Goal: Transaction & Acquisition: Purchase product/service

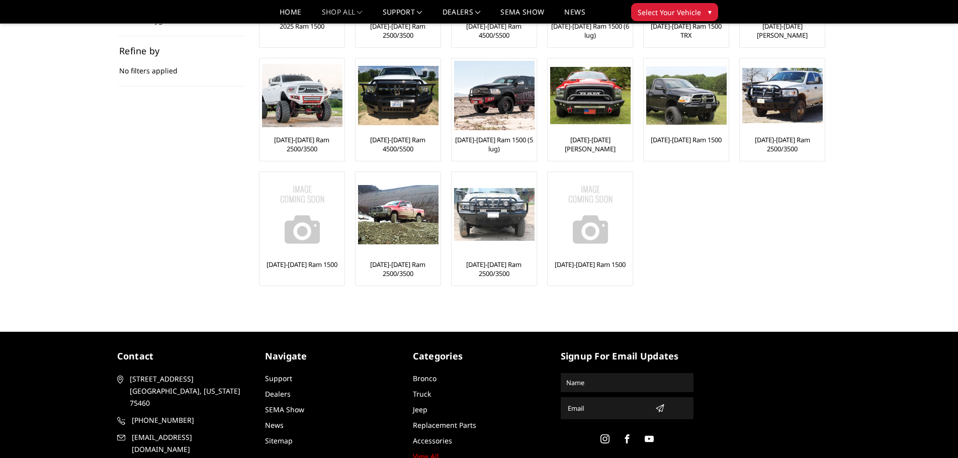
scroll to position [50, 0]
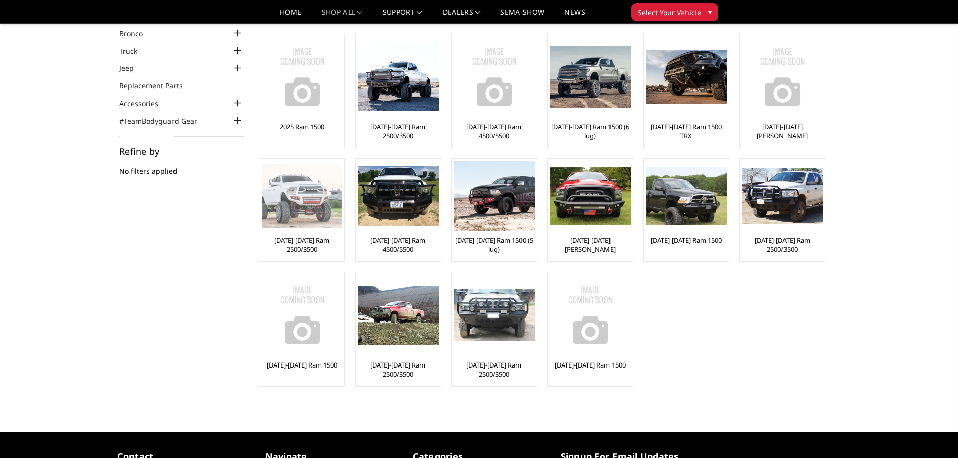
click at [291, 193] on img at bounding box center [302, 196] width 81 height 63
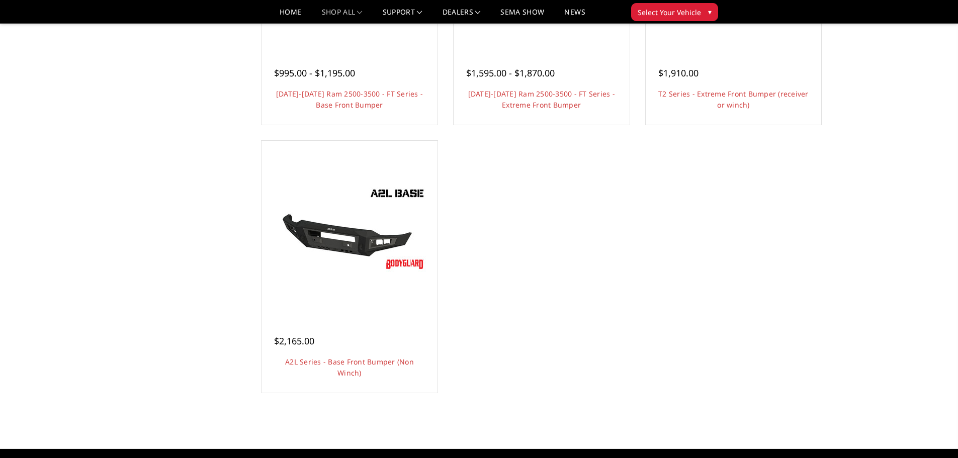
scroll to position [50, 0]
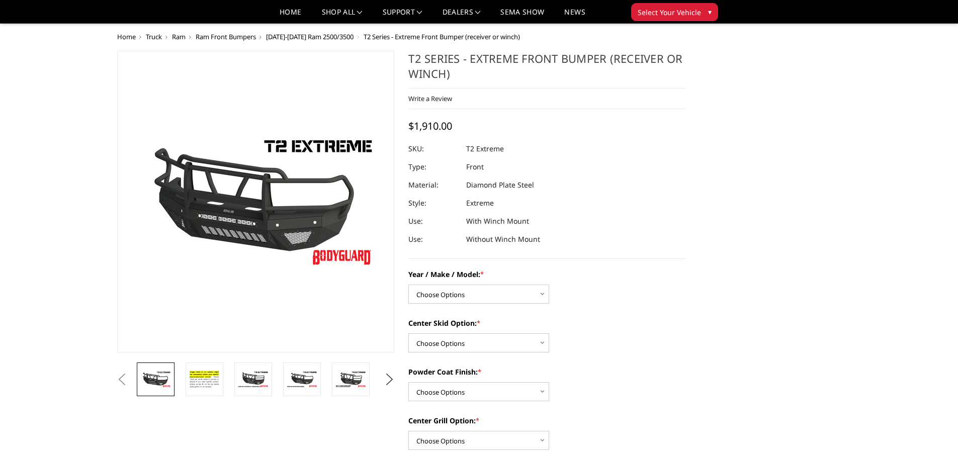
scroll to position [50, 0]
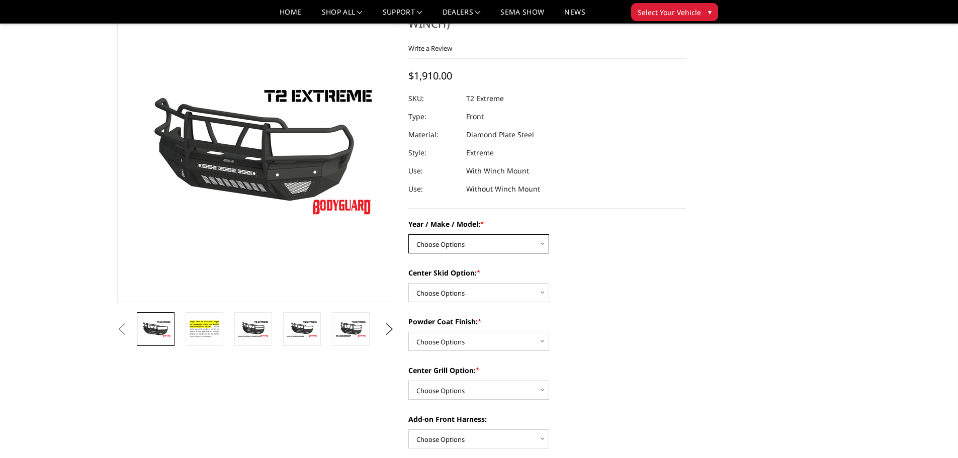
click at [470, 246] on select "Choose Options Chevrolet 19-21 1500 Chevrolet 15-19 2500 / 3500 Chevrolet 20-23…" at bounding box center [479, 243] width 141 height 19
select select "1445"
click at [409, 234] on select "Choose Options Chevrolet 19-21 1500 Chevrolet 15-19 2500 / 3500 Chevrolet 20-23…" at bounding box center [479, 243] width 141 height 19
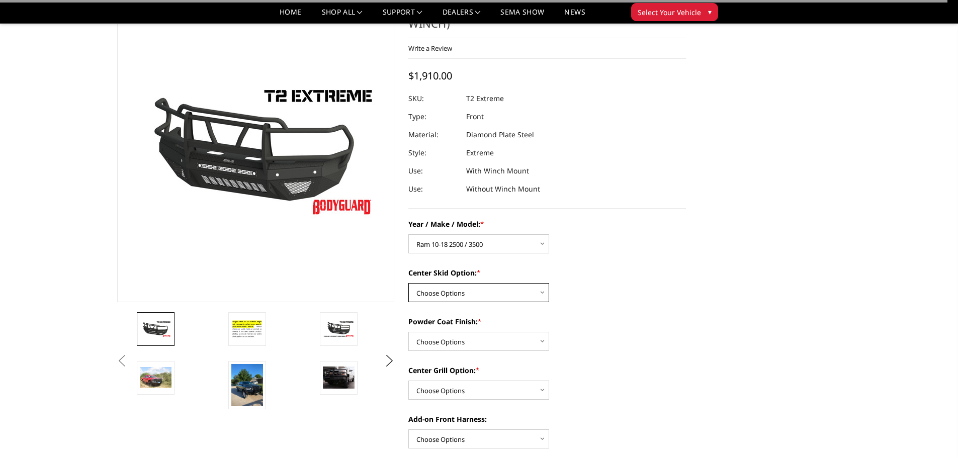
click at [467, 294] on select "Choose Options Standard center skid plate (included) Receiver tube Winch mount …" at bounding box center [479, 292] width 141 height 19
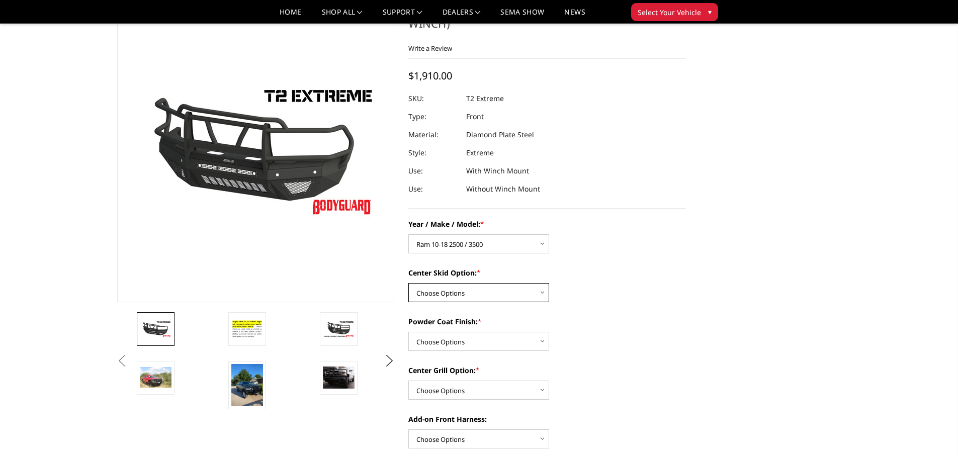
select select "625"
click at [409, 283] on select "Choose Options Standard center skid plate (included) Receiver tube Winch mount …" at bounding box center [479, 292] width 141 height 19
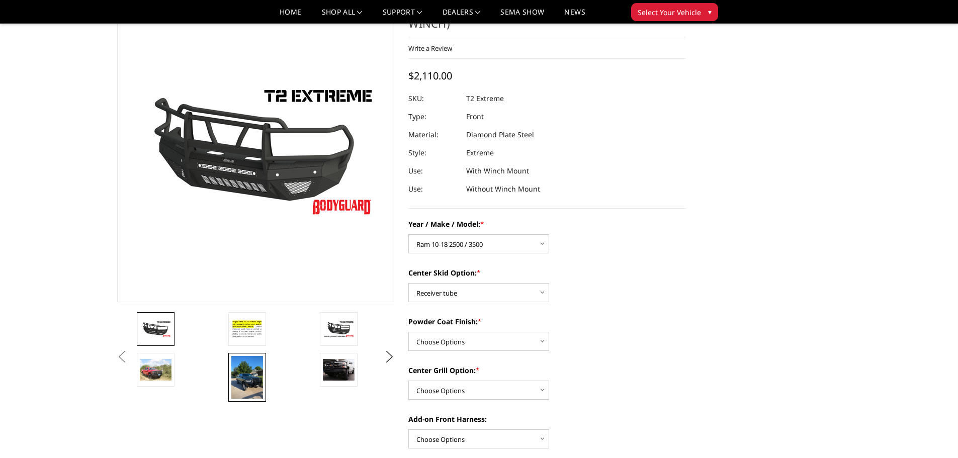
click at [251, 380] on img at bounding box center [247, 377] width 32 height 43
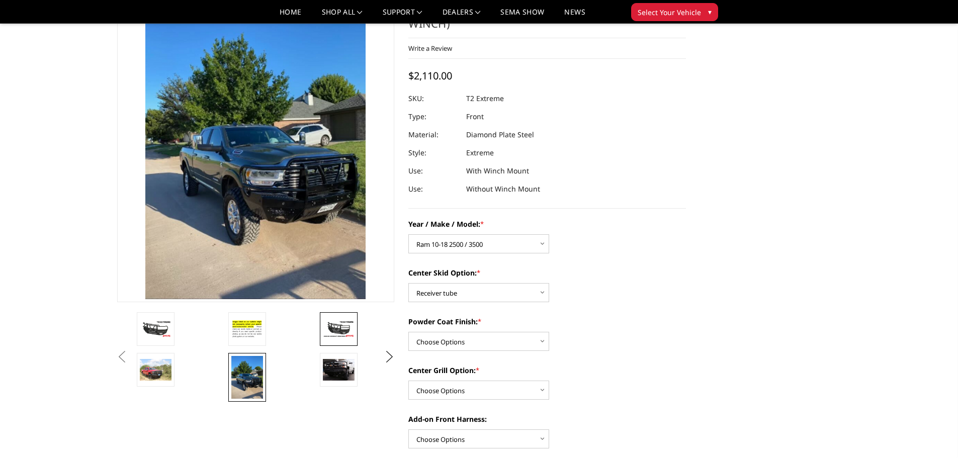
click at [332, 345] on link at bounding box center [339, 329] width 38 height 34
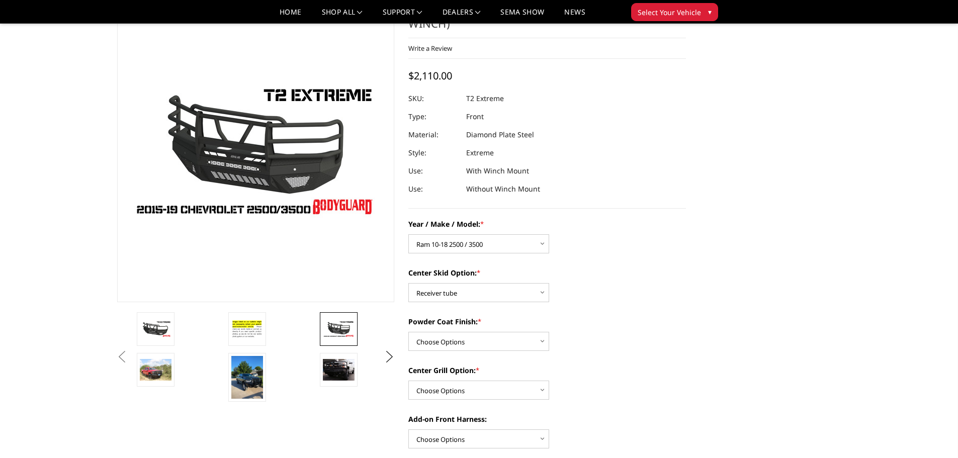
click at [349, 333] on img at bounding box center [339, 329] width 32 height 18
click at [160, 371] on img at bounding box center [156, 369] width 32 height 21
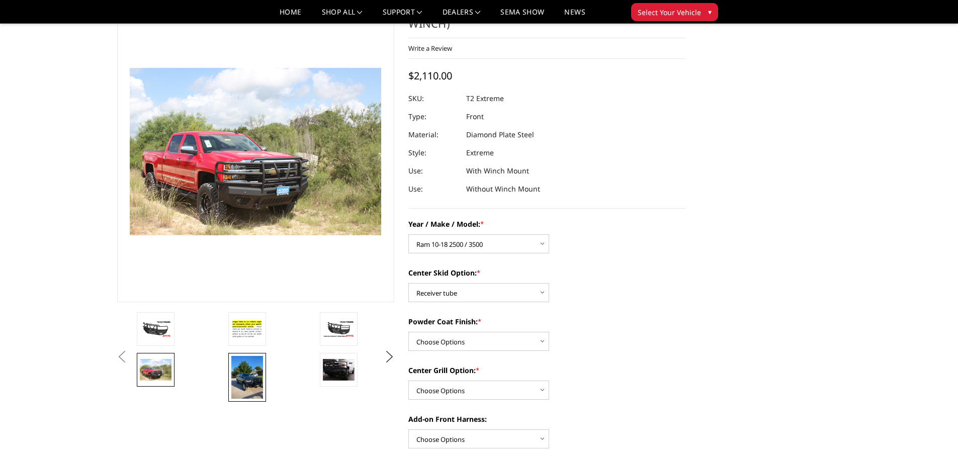
click at [232, 394] on img at bounding box center [247, 377] width 32 height 43
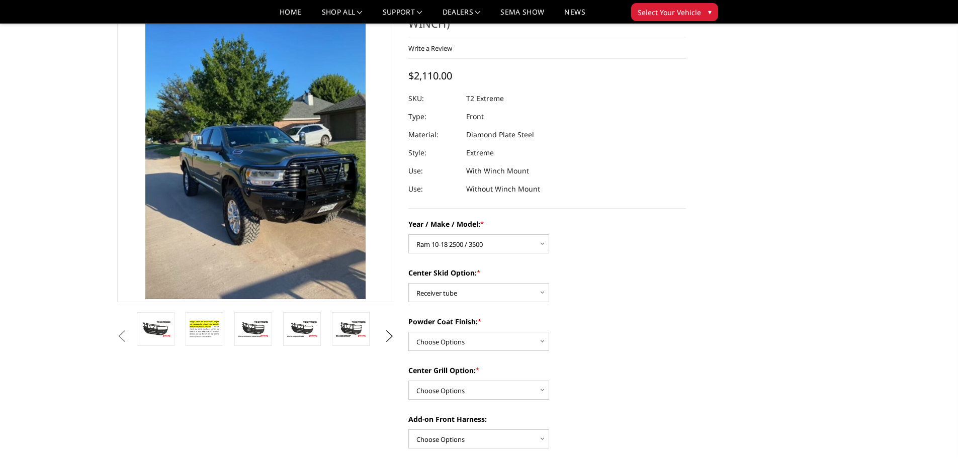
scroll to position [151, 0]
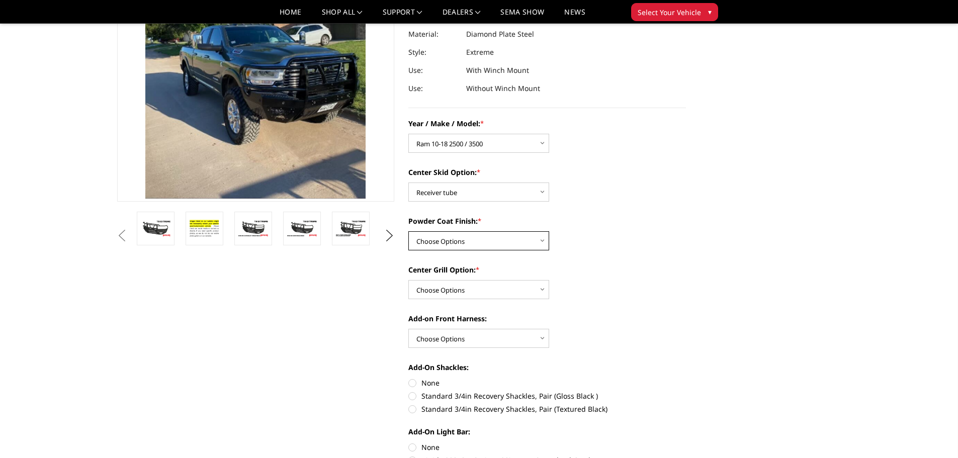
click at [521, 244] on select "Choose Options Bare metal Gloss Black Powder Coat Texture Black Powder Coat" at bounding box center [479, 240] width 141 height 19
select select "665"
click at [409, 231] on select "Choose Options Bare metal Gloss Black Powder Coat Texture Black Powder Coat" at bounding box center [479, 240] width 141 height 19
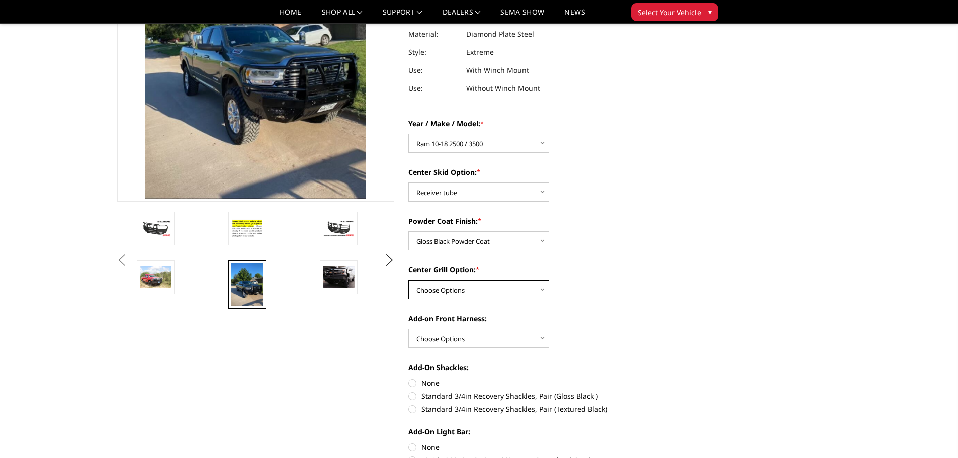
click at [494, 288] on select "Choose Options Add expanded metal in center grill Decline this option" at bounding box center [479, 289] width 141 height 19
select select "1081"
click at [409, 280] on select "Choose Options Add expanded metal in center grill Decline this option" at bounding box center [479, 289] width 141 height 19
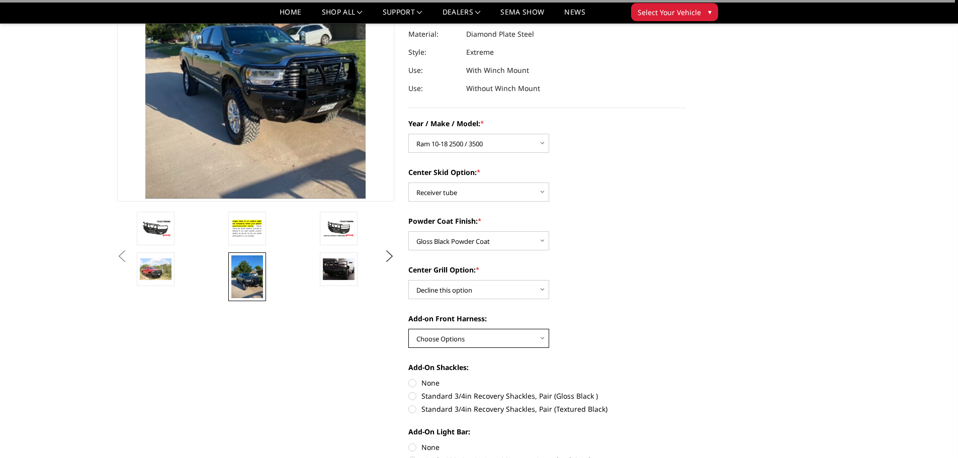
click at [489, 344] on select "Choose Options WITH front camera harness WITHOUT front camera harness" at bounding box center [479, 338] width 141 height 19
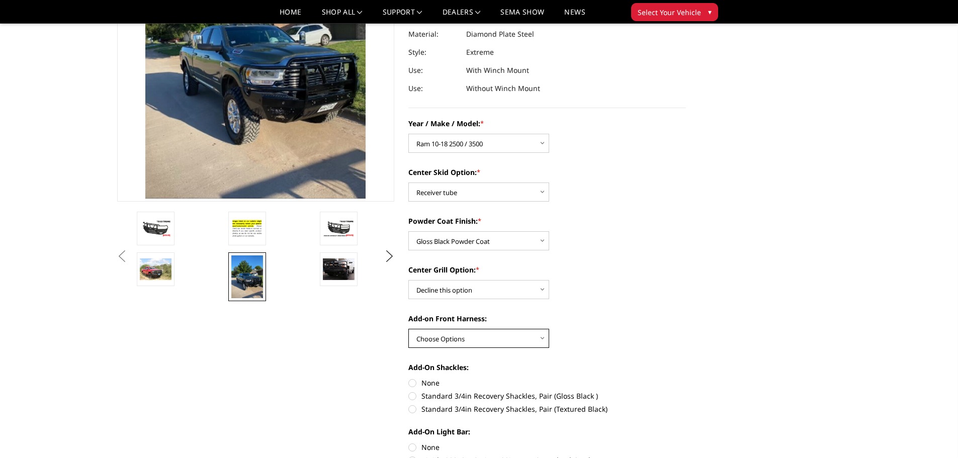
select select "1696"
click at [409, 329] on select "Choose Options WITH front camera harness WITHOUT front camera harness" at bounding box center [479, 338] width 141 height 19
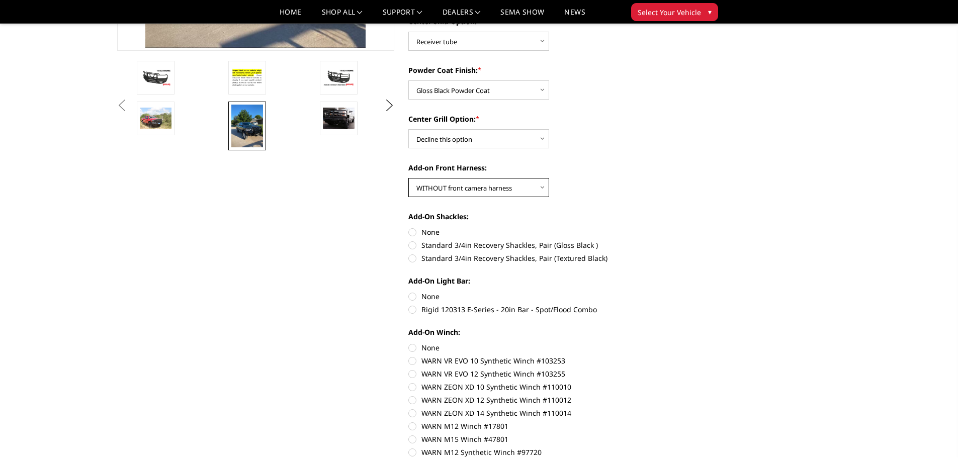
scroll to position [352, 0]
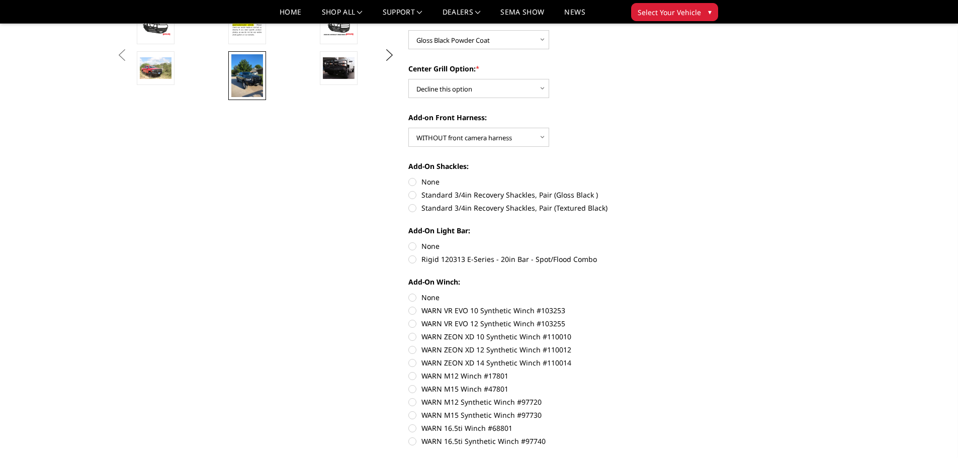
click at [412, 197] on label "Standard 3/4in Recovery Shackles, Pair (Gloss Black )" at bounding box center [548, 195] width 278 height 11
click at [686, 177] on input "Standard 3/4in Recovery Shackles, Pair (Gloss Black )" at bounding box center [686, 177] width 1 height 1
radio input "true"
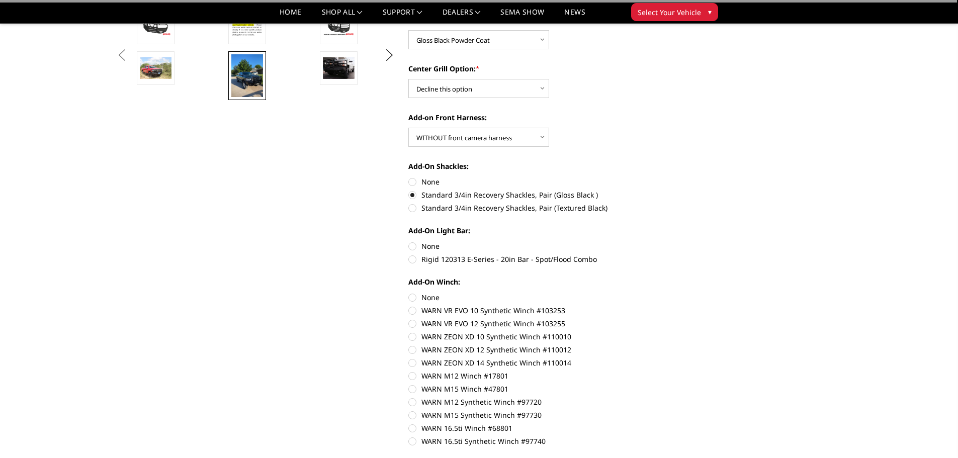
click at [412, 263] on label "Rigid 120313 E-Series - 20in Bar - Spot/Flood Combo" at bounding box center [548, 259] width 278 height 11
click at [686, 242] on input "Rigid 120313 E-Series - 20in Bar - Spot/Flood Combo" at bounding box center [686, 241] width 1 height 1
radio input "true"
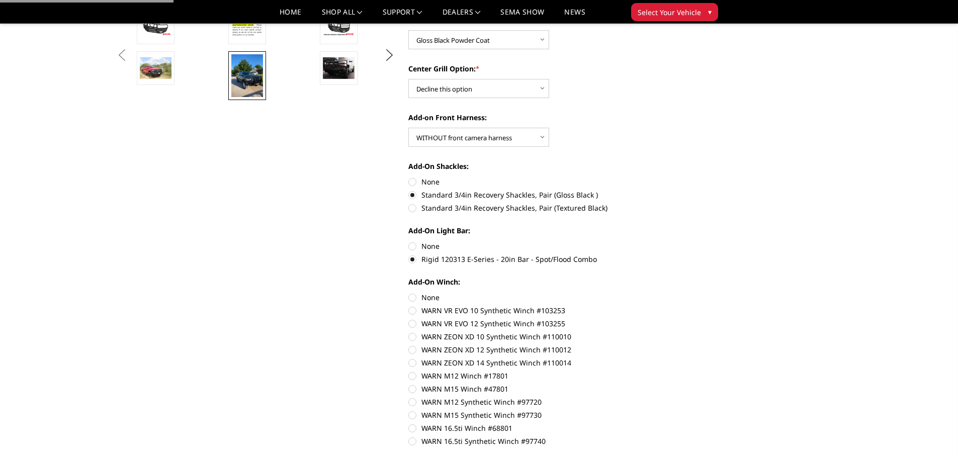
scroll to position [503, 0]
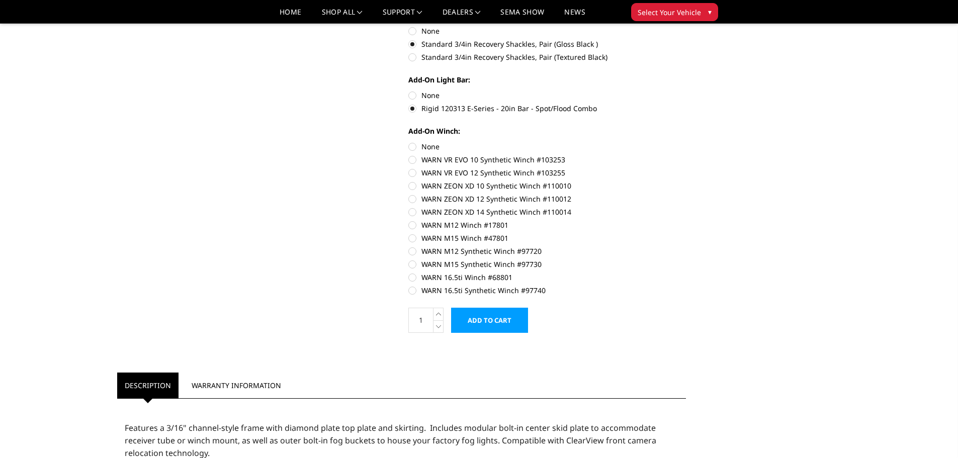
click at [411, 291] on label "WARN 16.5ti Synthetic Winch #97740" at bounding box center [548, 290] width 278 height 11
click at [686, 273] on input "WARN 16.5ti Synthetic Winch #97740" at bounding box center [686, 272] width 1 height 1
radio input "true"
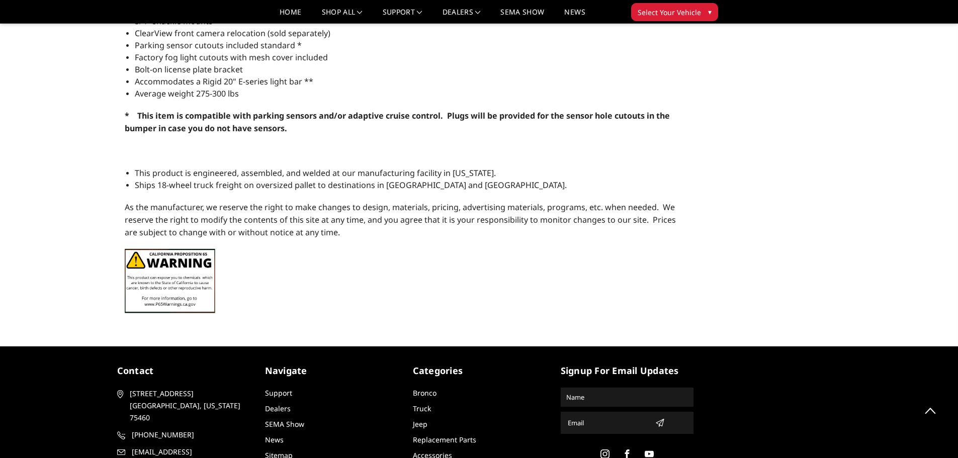
scroll to position [906, 0]
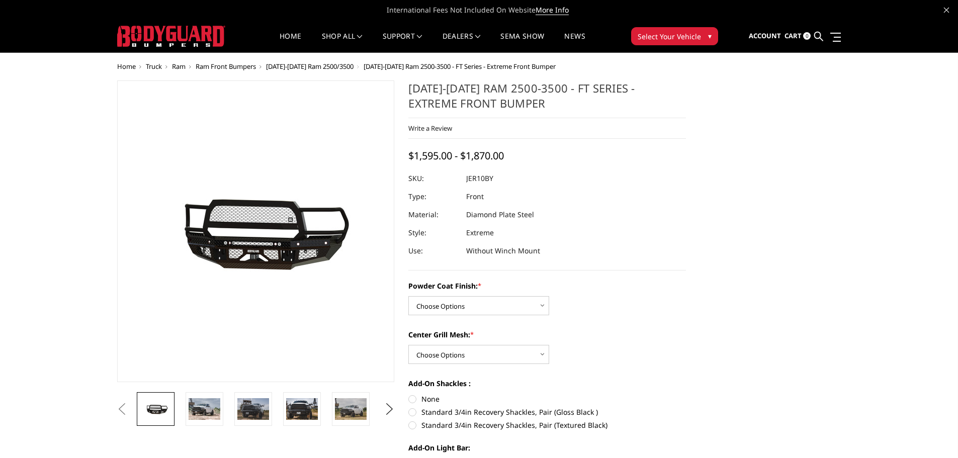
scroll to position [50, 0]
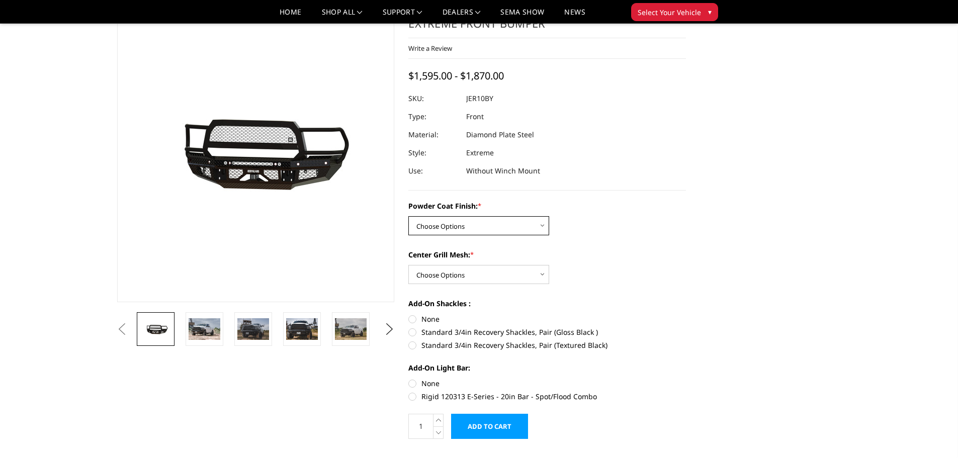
click at [491, 228] on select "Choose Options Bare Metal Gloss Black Powder Coat Textured Black Powder Coat" at bounding box center [479, 225] width 141 height 19
click at [409, 216] on select "Choose Options Bare Metal Gloss Black Powder Coat Textured Black Powder Coat" at bounding box center [479, 225] width 141 height 19
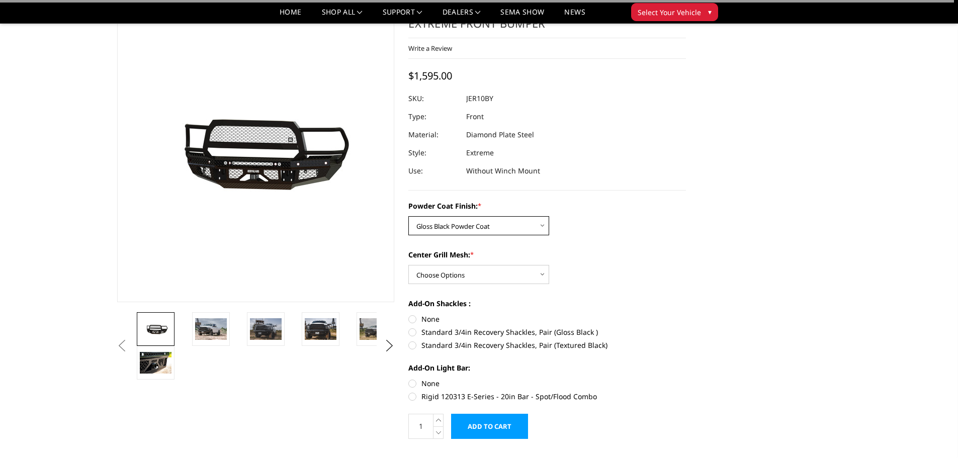
click at [481, 224] on select "Choose Options Bare Metal Gloss Black Powder Coat Textured Black Powder Coat" at bounding box center [479, 225] width 141 height 19
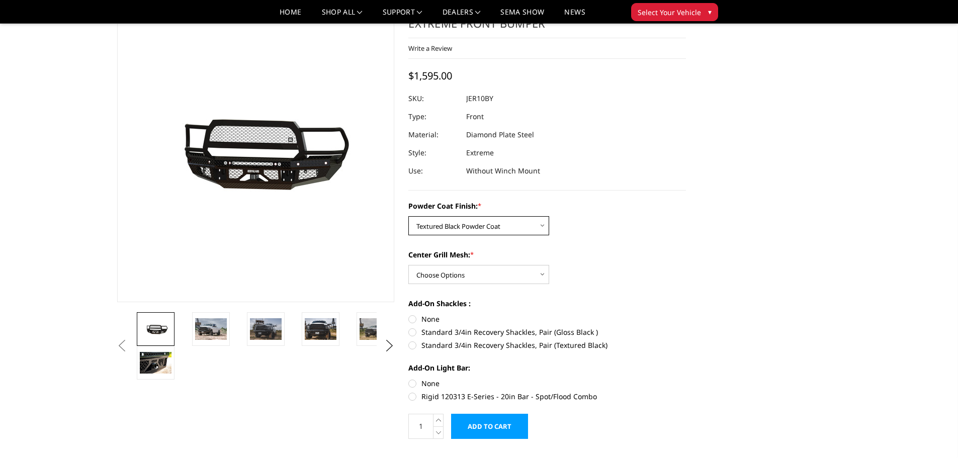
click at [409, 216] on select "Choose Options Bare Metal Gloss Black Powder Coat Textured Black Powder Coat" at bounding box center [479, 225] width 141 height 19
click at [462, 231] on select "Choose Options Bare Metal Gloss Black Powder Coat Textured Black Powder Coat" at bounding box center [479, 225] width 141 height 19
select select "3229"
click at [409, 216] on select "Choose Options Bare Metal Gloss Black Powder Coat Textured Black Powder Coat" at bounding box center [479, 225] width 141 height 19
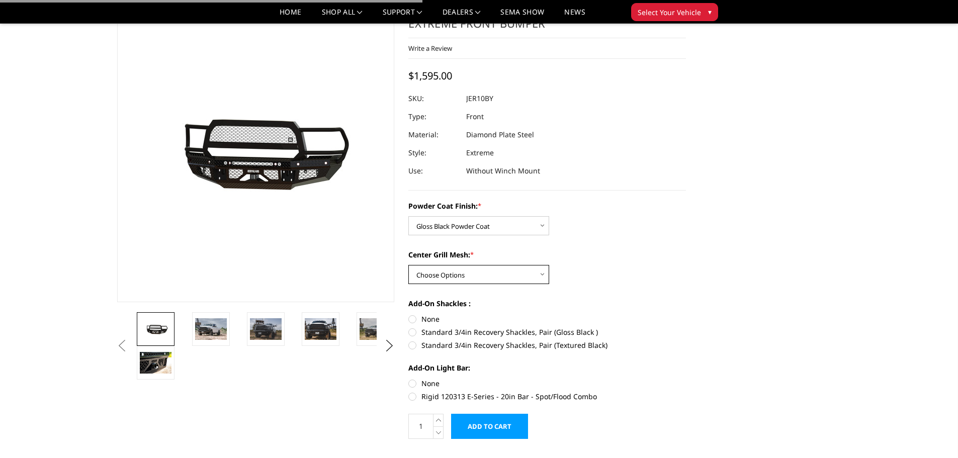
click at [460, 273] on select "Choose Options WITH Expanded Metal in Center Grill WITHOUT Expanded Metal in Ce…" at bounding box center [479, 274] width 141 height 19
click at [409, 265] on select "Choose Options WITH Expanded Metal in Center Grill WITHOUT Expanded Metal in Ce…" at bounding box center [479, 274] width 141 height 19
drag, startPoint x: 460, startPoint y: 273, endPoint x: 463, endPoint y: 281, distance: 8.6
click at [460, 273] on select "Choose Options WITH Expanded Metal in Center Grill WITHOUT Expanded Metal in Ce…" at bounding box center [479, 274] width 141 height 19
click at [409, 265] on select "Choose Options WITH Expanded Metal in Center Grill WITHOUT Expanded Metal in Ce…" at bounding box center [479, 274] width 141 height 19
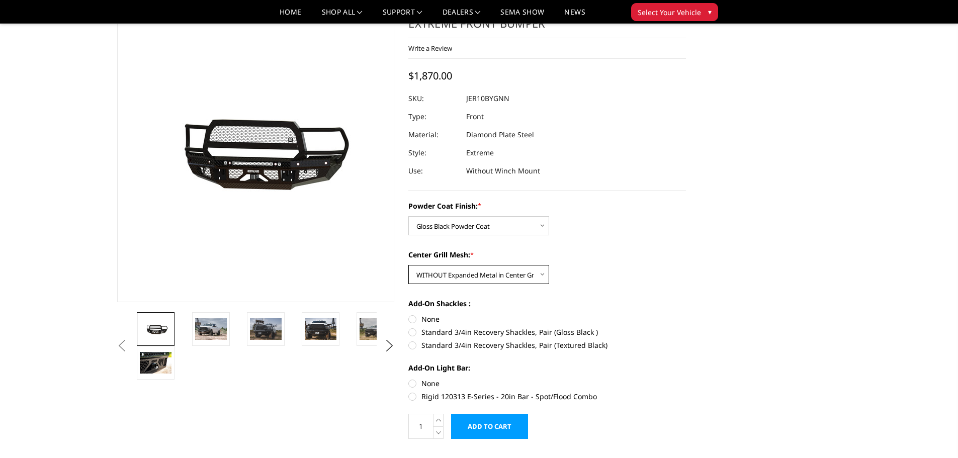
click at [515, 273] on select "Choose Options WITH Expanded Metal in Center Grill WITHOUT Expanded Metal in Ce…" at bounding box center [479, 274] width 141 height 19
select select "3231"
click at [409, 265] on select "Choose Options WITH Expanded Metal in Center Grill WITHOUT Expanded Metal in Ce…" at bounding box center [479, 274] width 141 height 19
drag, startPoint x: 488, startPoint y: 270, endPoint x: 485, endPoint y: 279, distance: 9.2
click at [488, 270] on select "Choose Options WITH Expanded Metal in Center Grill WITHOUT Expanded Metal in Ce…" at bounding box center [479, 274] width 141 height 19
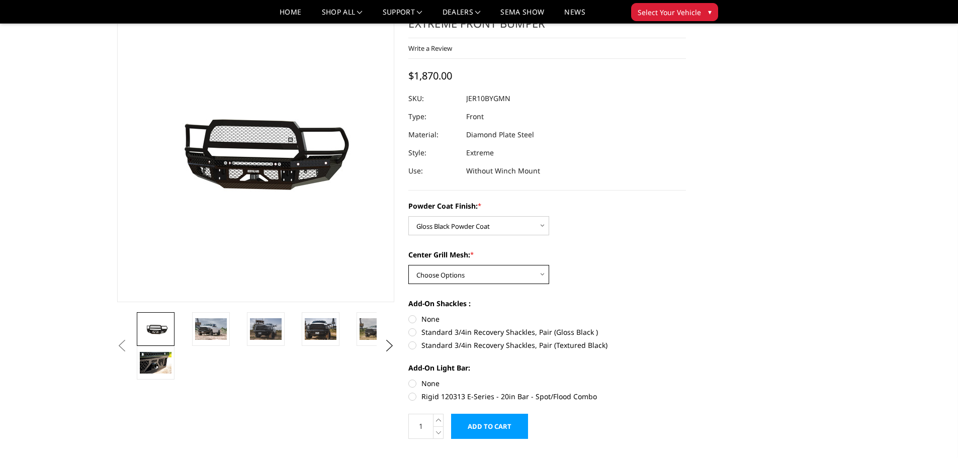
click at [409, 265] on select "Choose Options WITH Expanded Metal in Center Grill WITHOUT Expanded Metal in Ce…" at bounding box center [479, 274] width 141 height 19
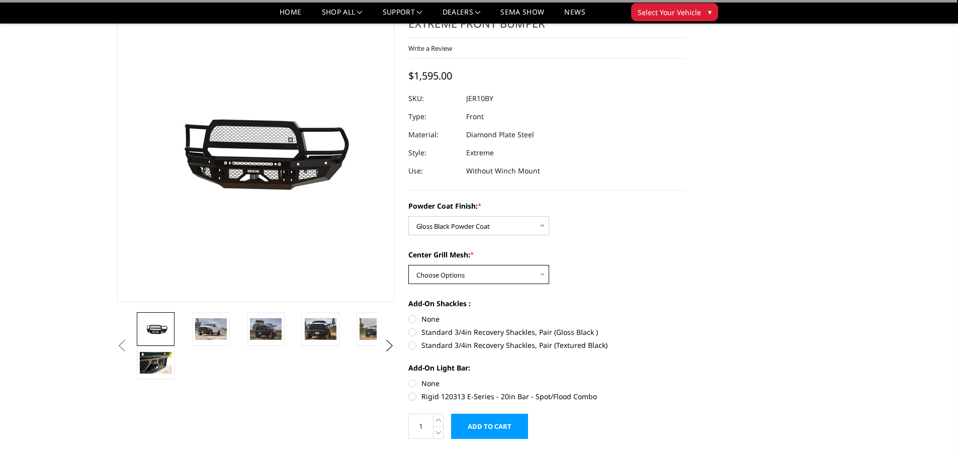
click at [470, 282] on select "Choose Options WITH Expanded Metal in Center Grill WITHOUT Expanded Metal in Ce…" at bounding box center [479, 274] width 141 height 19
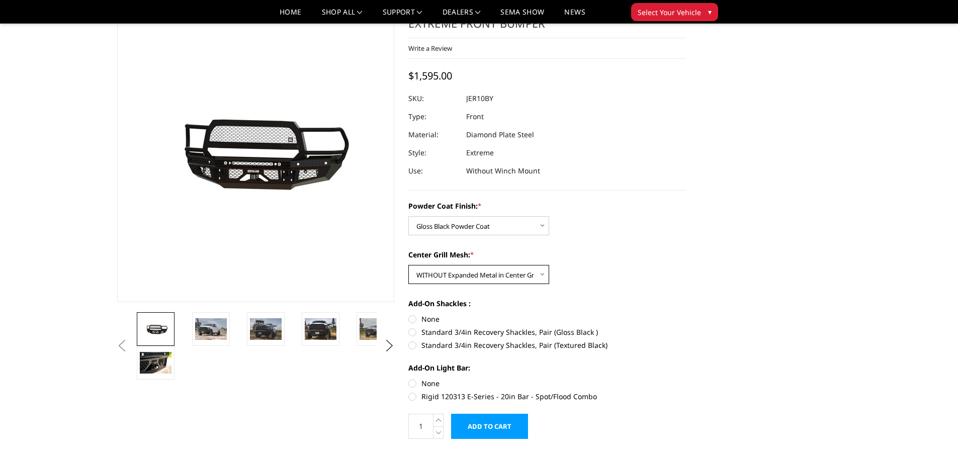
click at [409, 265] on select "Choose Options WITH Expanded Metal in Center Grill WITHOUT Expanded Metal in Ce…" at bounding box center [479, 274] width 141 height 19
click at [464, 282] on select "Choose Options WITH Expanded Metal in Center Grill WITHOUT Expanded Metal in Ce…" at bounding box center [479, 274] width 141 height 19
select select "3231"
click at [409, 265] on select "Choose Options WITH Expanded Metal in Center Grill WITHOUT Expanded Metal in Ce…" at bounding box center [479, 274] width 141 height 19
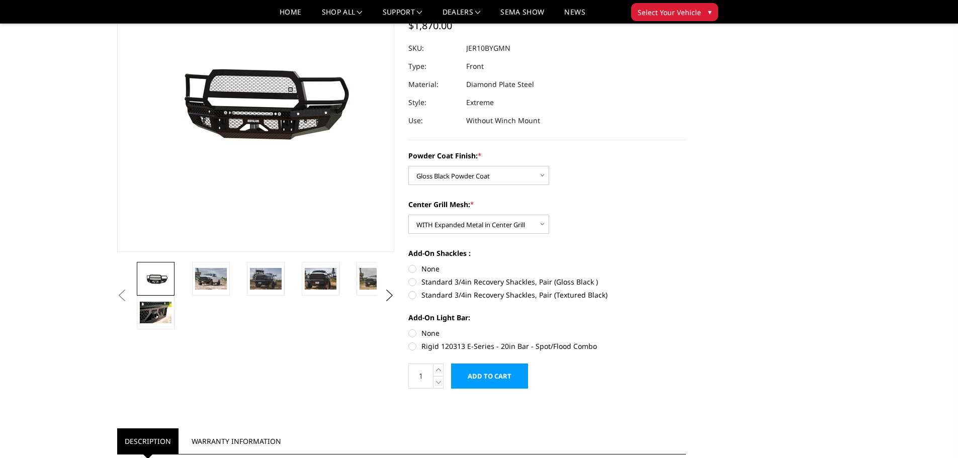
click at [416, 269] on label "None" at bounding box center [548, 269] width 278 height 11
click at [409, 264] on input "None" at bounding box center [409, 264] width 1 height 1
radio input "true"
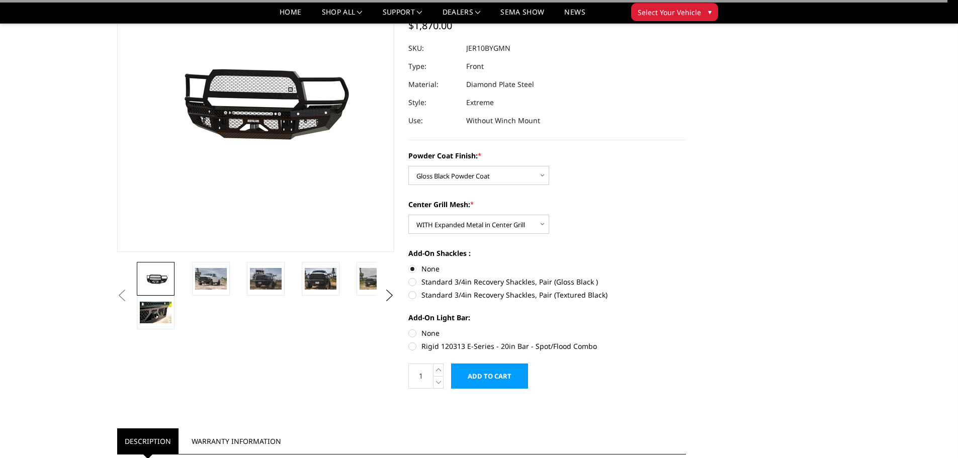
click at [418, 329] on label "None" at bounding box center [548, 333] width 278 height 11
click at [409, 329] on input "None" at bounding box center [409, 328] width 1 height 1
radio input "true"
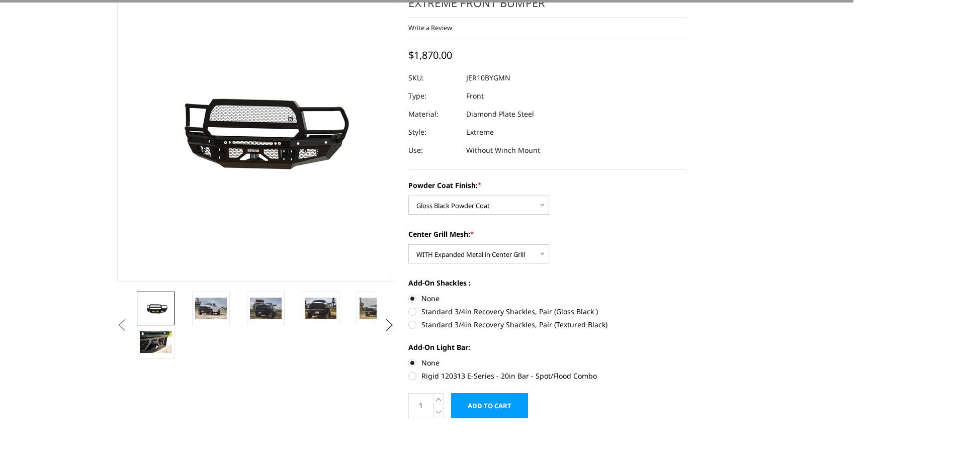
scroll to position [0, 0]
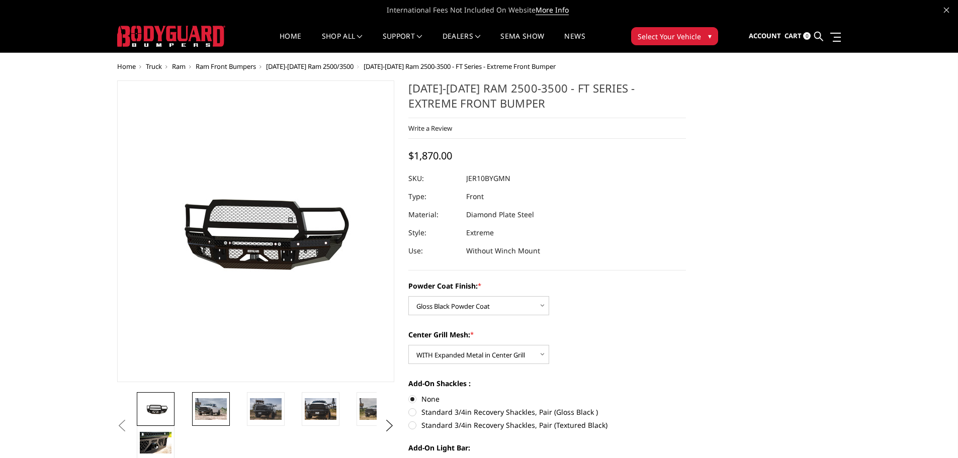
click at [203, 404] on img at bounding box center [211, 408] width 32 height 21
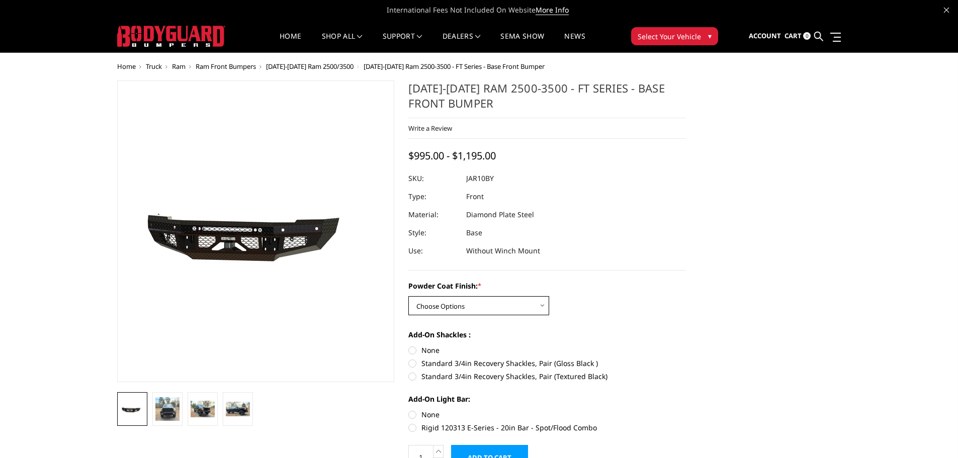
click at [476, 302] on select "Choose Options Bare Metal Gloss Black Powder Coat Textured Black Powder Coat" at bounding box center [479, 305] width 141 height 19
click at [409, 296] on select "Choose Options Bare Metal Gloss Black Powder Coat Textured Black Powder Coat" at bounding box center [479, 305] width 141 height 19
click at [463, 297] on select "Choose Options Bare Metal Gloss Black Powder Coat Textured Black Powder Coat" at bounding box center [479, 305] width 141 height 19
click at [409, 296] on select "Choose Options Bare Metal Gloss Black Powder Coat Textured Black Powder Coat" at bounding box center [479, 305] width 141 height 19
click at [463, 306] on select "Choose Options Bare Metal Gloss Black Powder Coat Textured Black Powder Coat" at bounding box center [479, 305] width 141 height 19
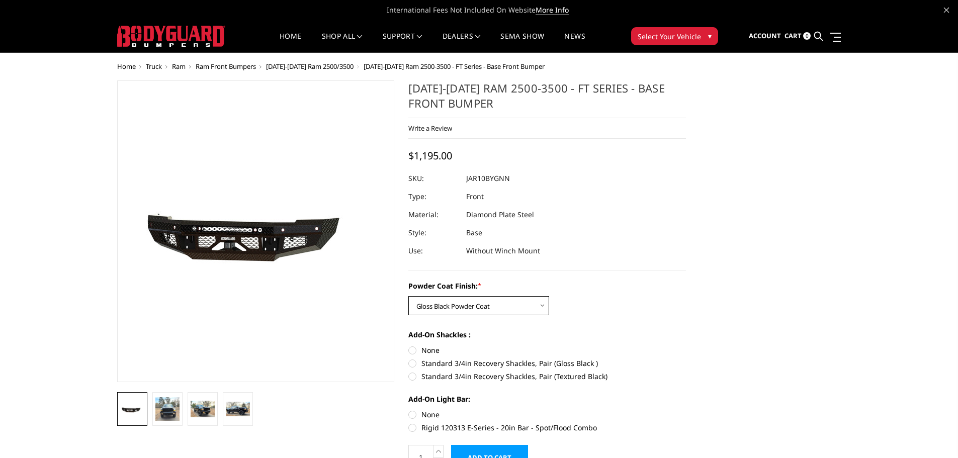
select select "3371"
click at [409, 296] on select "Choose Options Bare Metal Gloss Black Powder Coat Textured Black Powder Coat" at bounding box center [479, 305] width 141 height 19
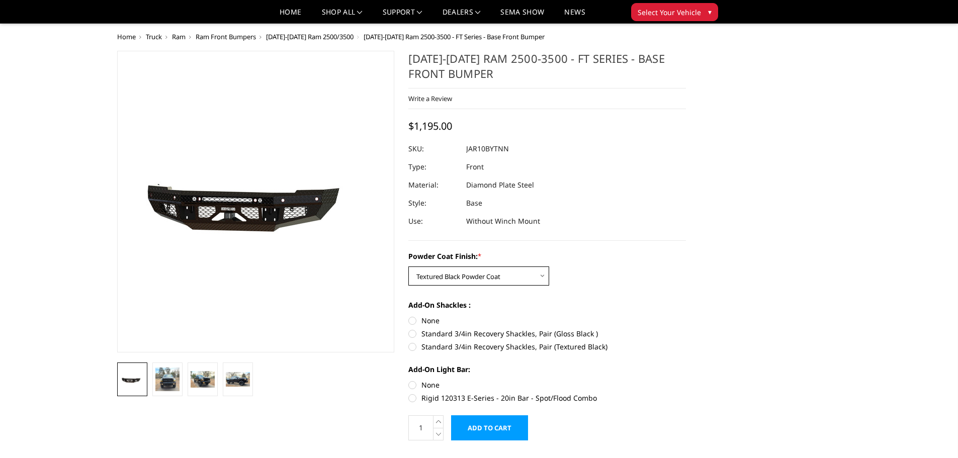
scroll to position [101, 0]
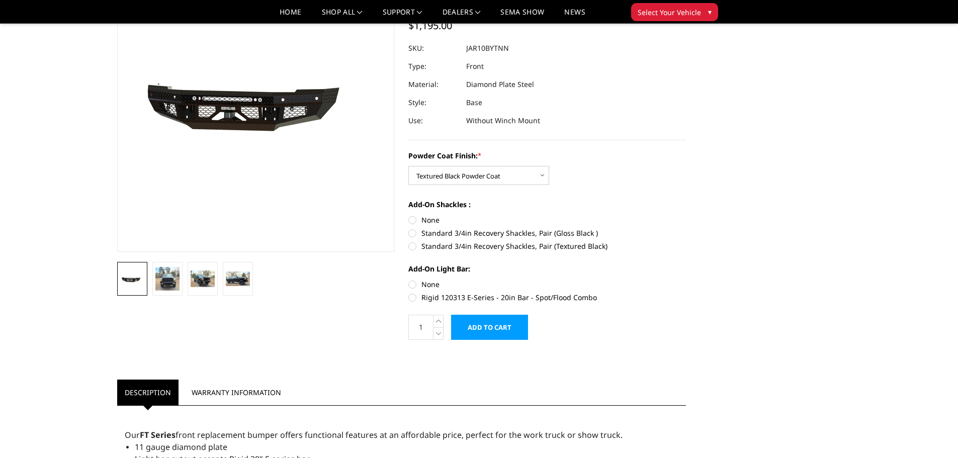
click at [415, 221] on label "None" at bounding box center [548, 220] width 278 height 11
click at [409, 215] on input "None" at bounding box center [409, 215] width 1 height 1
radio input "true"
click at [411, 285] on label "None" at bounding box center [548, 284] width 278 height 11
click at [409, 280] on input "None" at bounding box center [409, 279] width 1 height 1
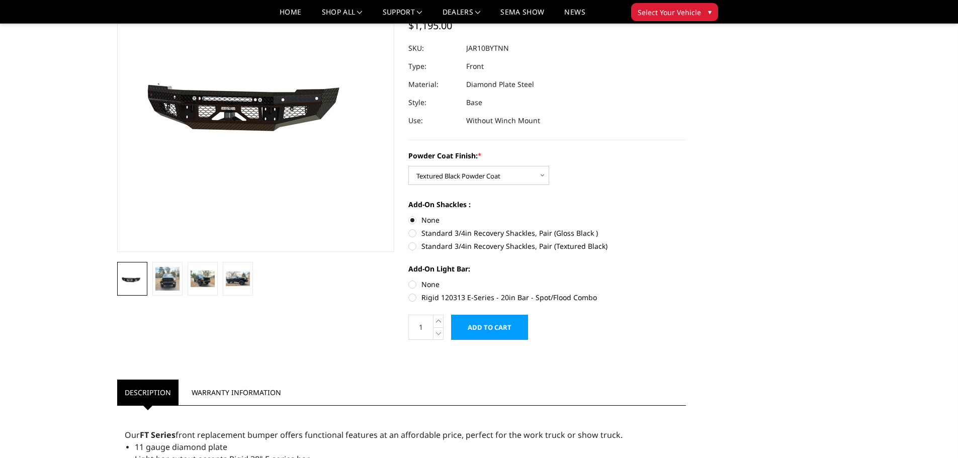
radio input "true"
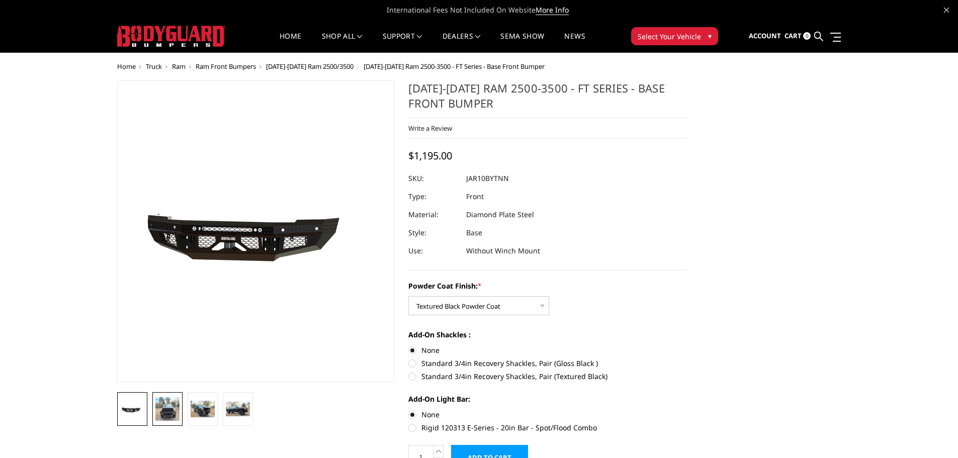
click at [165, 416] on img at bounding box center [167, 409] width 24 height 24
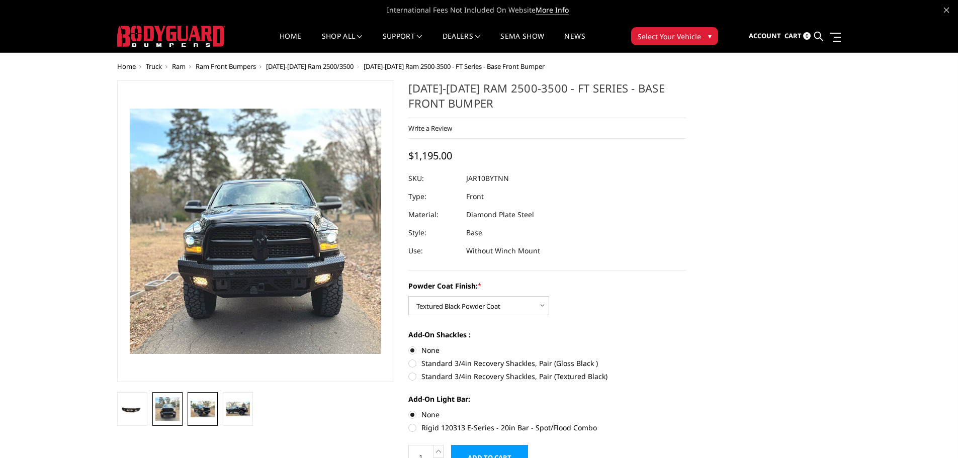
click at [213, 412] on img at bounding box center [203, 409] width 24 height 17
